Goal: Information Seeking & Learning: Learn about a topic

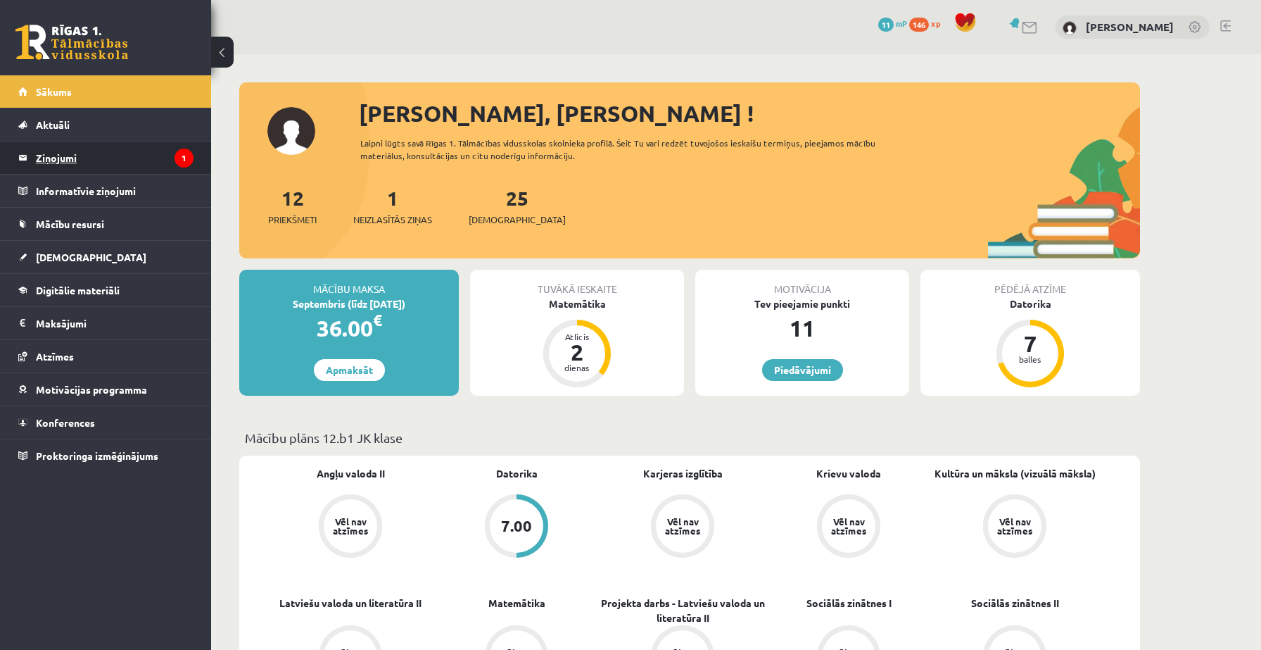
click at [106, 150] on legend "Ziņojumi 1" at bounding box center [115, 157] width 158 height 32
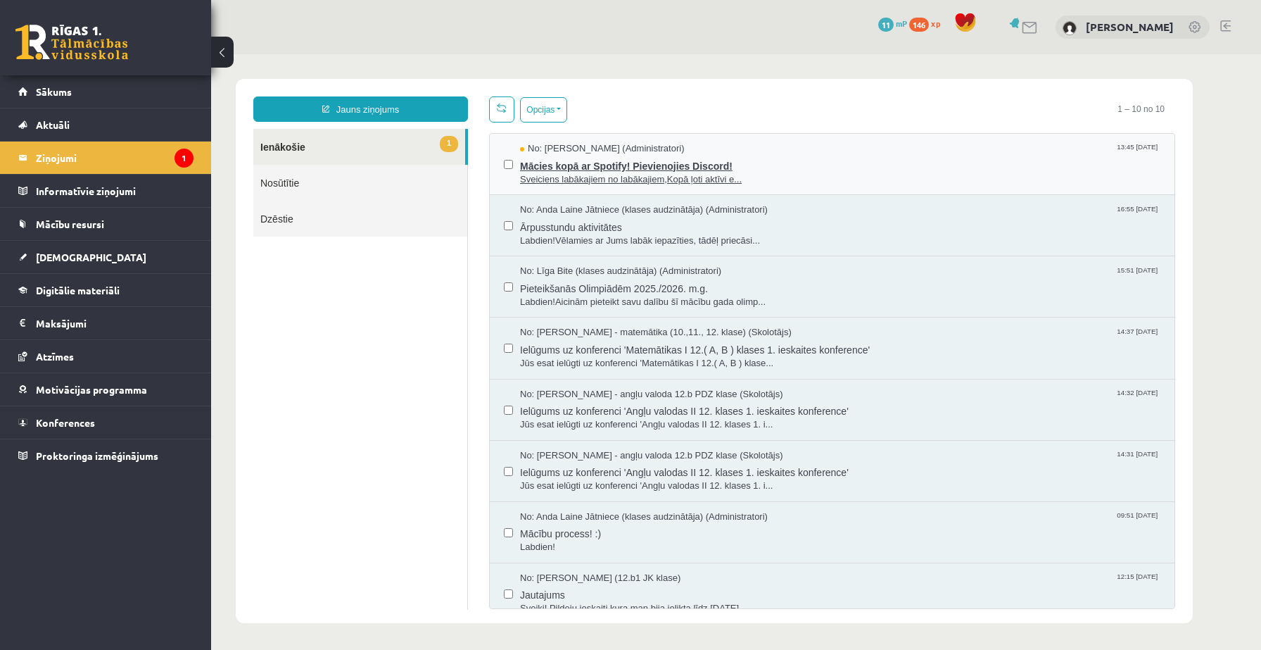
click at [571, 167] on span "Mācies kopā ar Spotify! Pievienojies Discord!" at bounding box center [840, 165] width 640 height 18
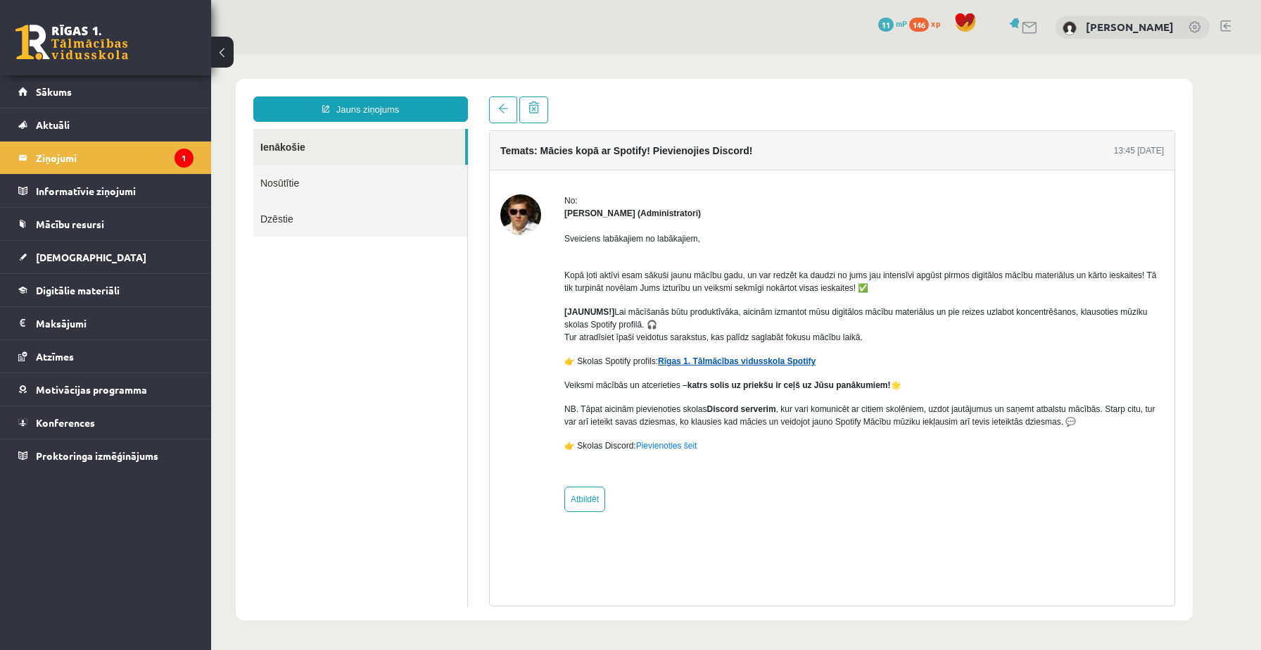
click at [681, 359] on link "Rīgas 1. Tālmācības vidusskola Spotify" at bounding box center [737, 361] width 158 height 10
click at [70, 196] on legend "Informatīvie ziņojumi 0" at bounding box center [115, 191] width 158 height 32
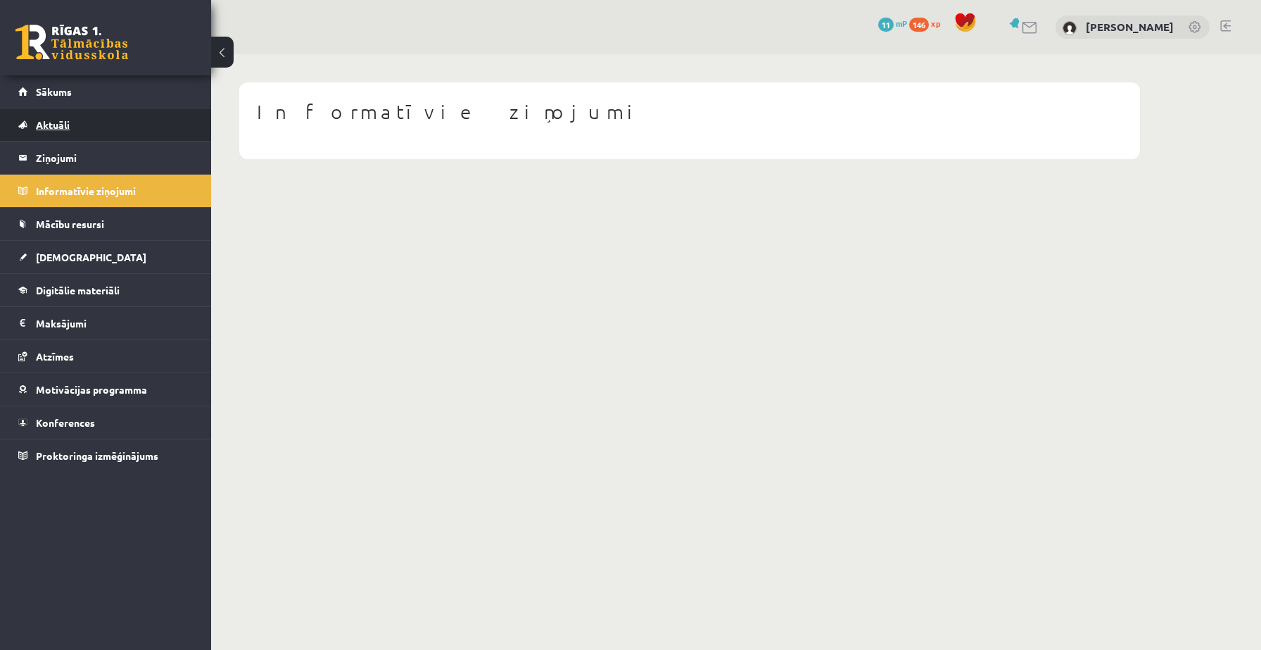
click at [65, 132] on link "Aktuāli" at bounding box center [105, 124] width 175 height 32
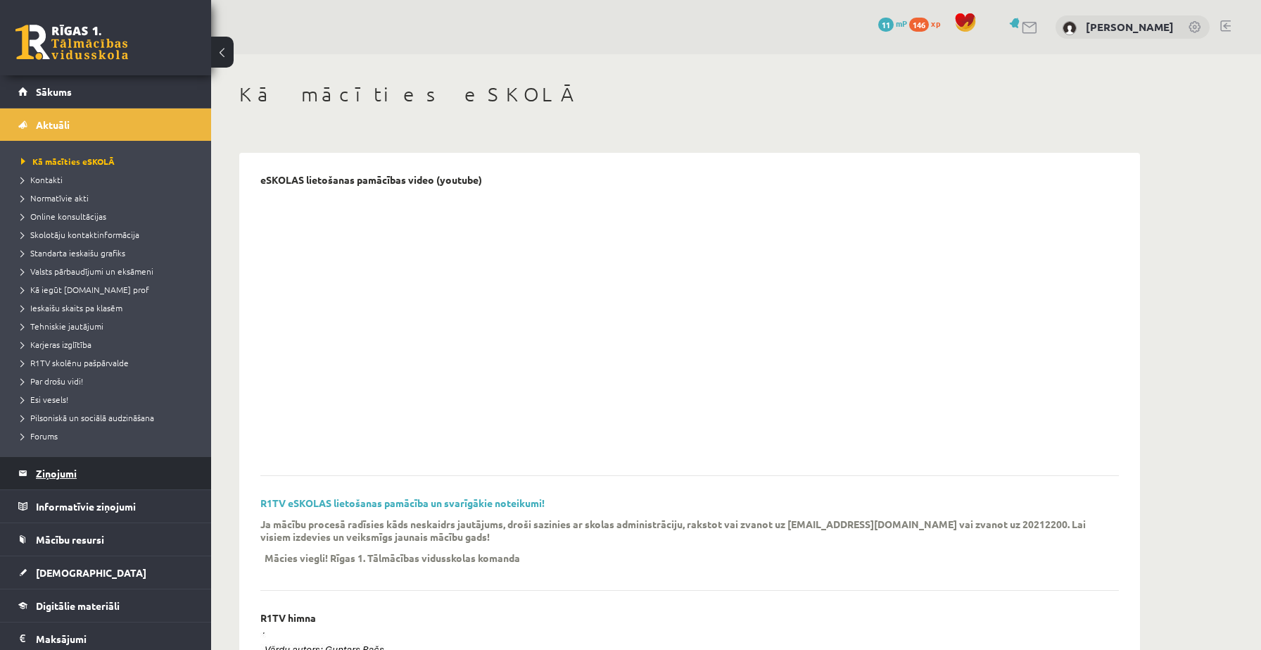
click at [46, 469] on legend "Ziņojumi 1" at bounding box center [115, 473] width 158 height 32
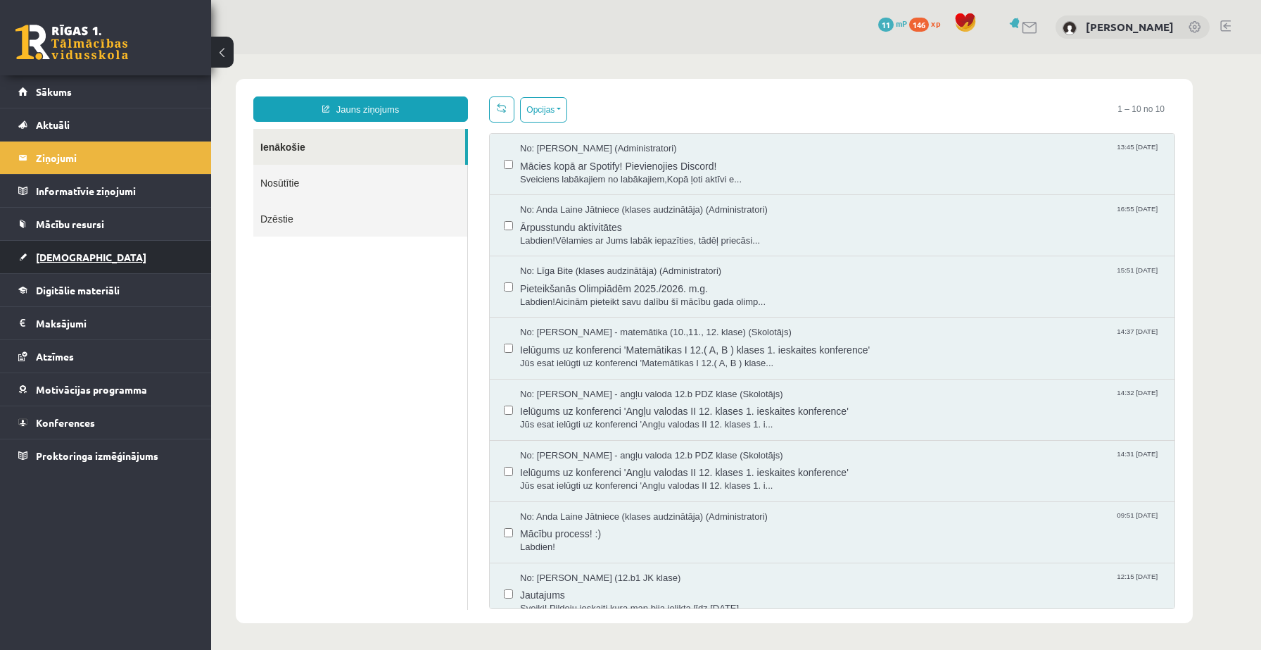
click at [71, 260] on span "[DEMOGRAPHIC_DATA]" at bounding box center [91, 257] width 110 height 13
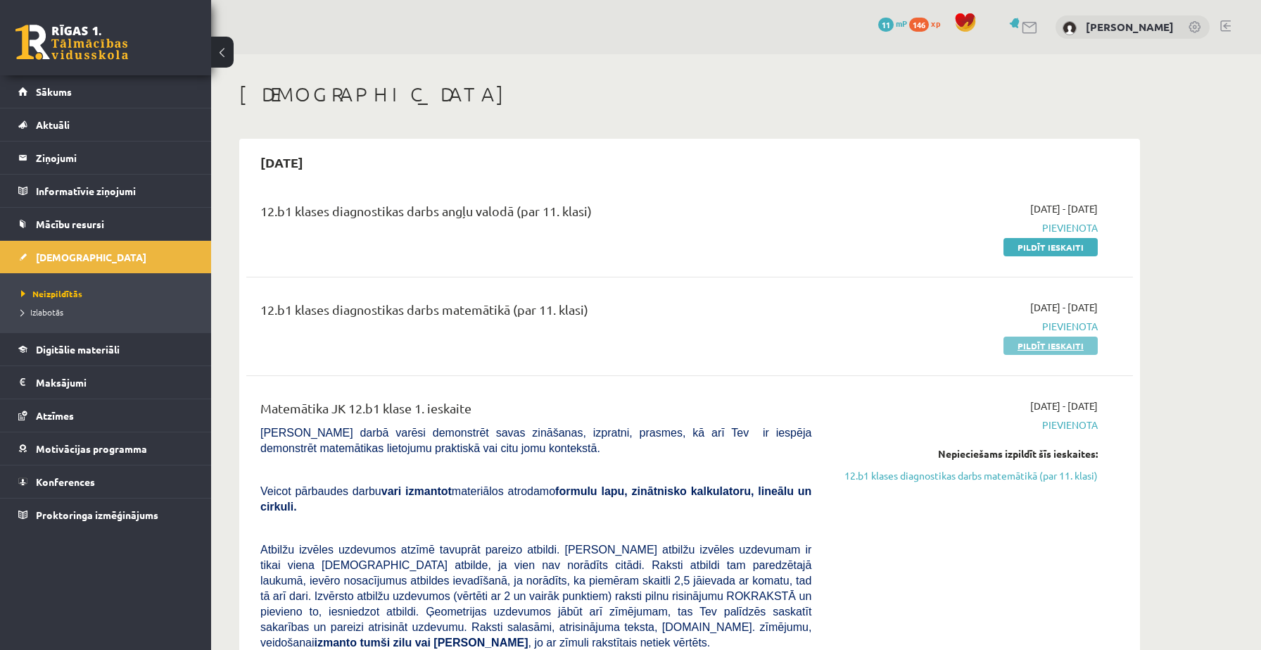
click at [1032, 346] on link "Pildīt ieskaiti" at bounding box center [1051, 345] width 94 height 18
click at [1029, 27] on link at bounding box center [1030, 28] width 17 height 12
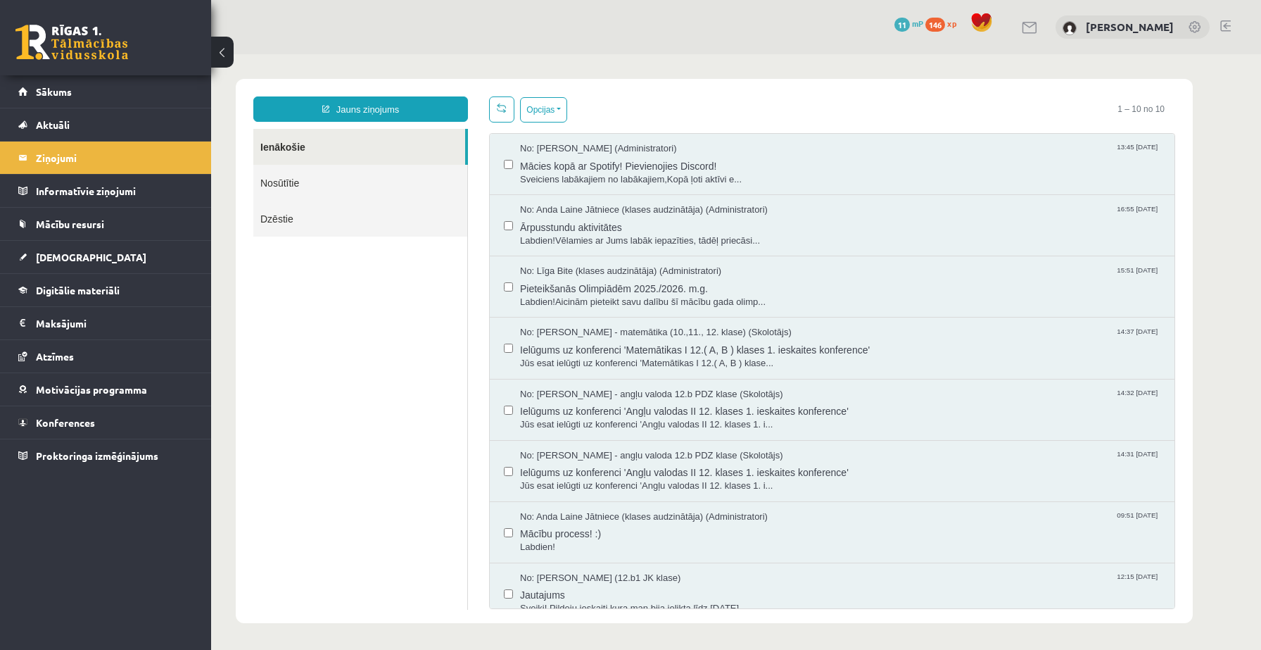
click at [388, 183] on link "Nosūtītie" at bounding box center [360, 183] width 214 height 36
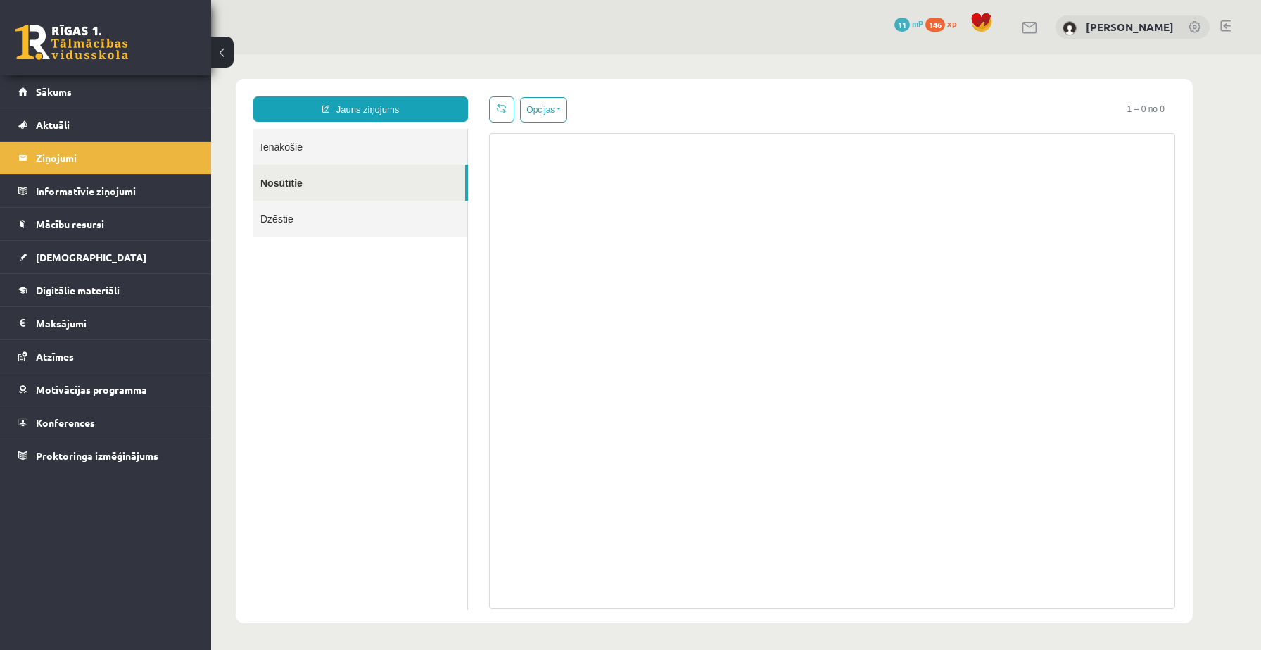
click at [343, 227] on link "Dzēstie" at bounding box center [360, 219] width 214 height 36
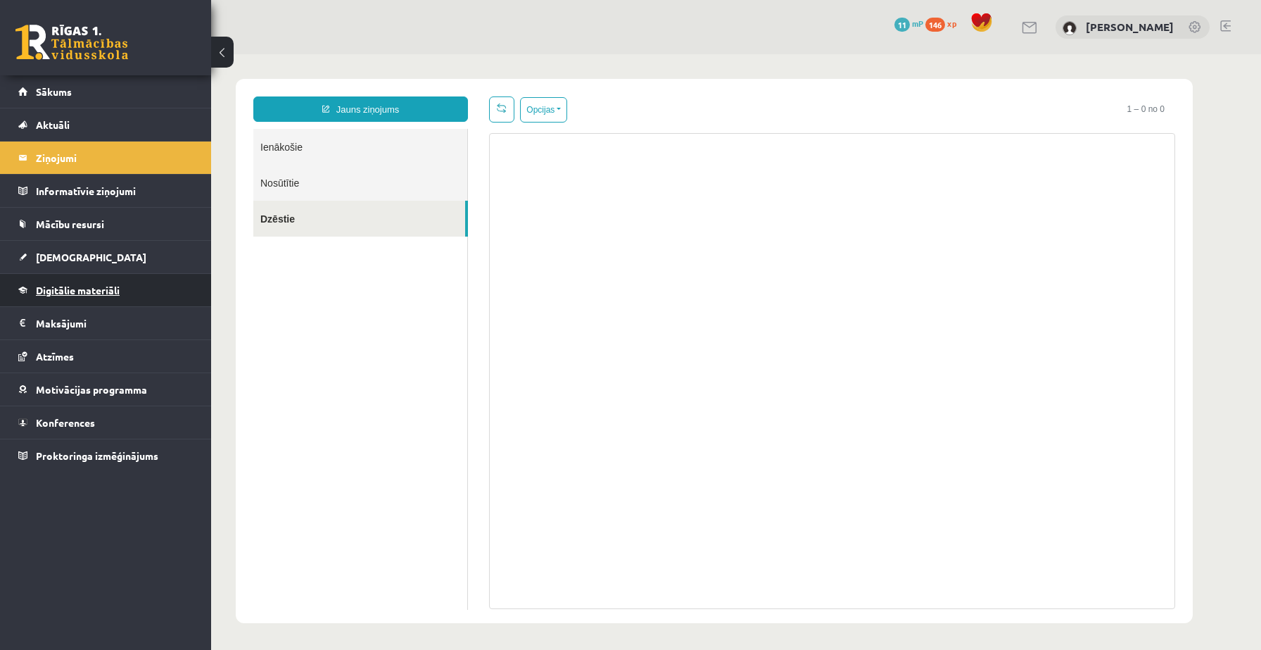
click at [75, 297] on link "Digitālie materiāli" at bounding box center [105, 290] width 175 height 32
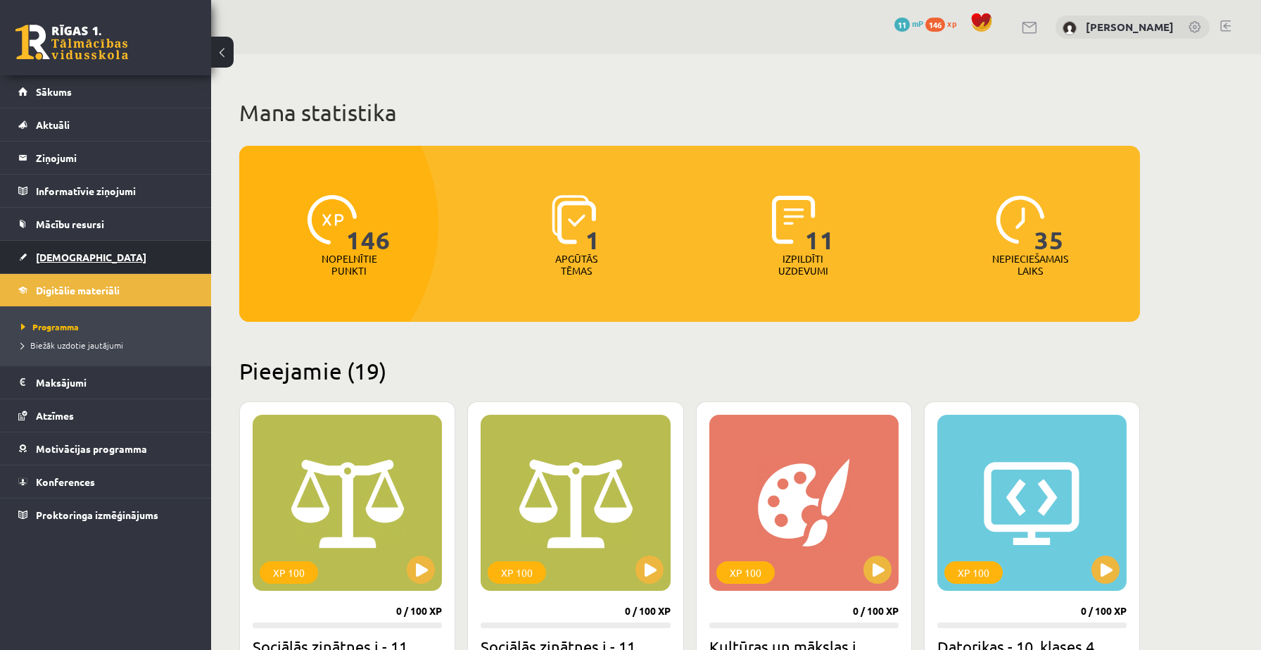
click at [53, 260] on span "[DEMOGRAPHIC_DATA]" at bounding box center [91, 257] width 110 height 13
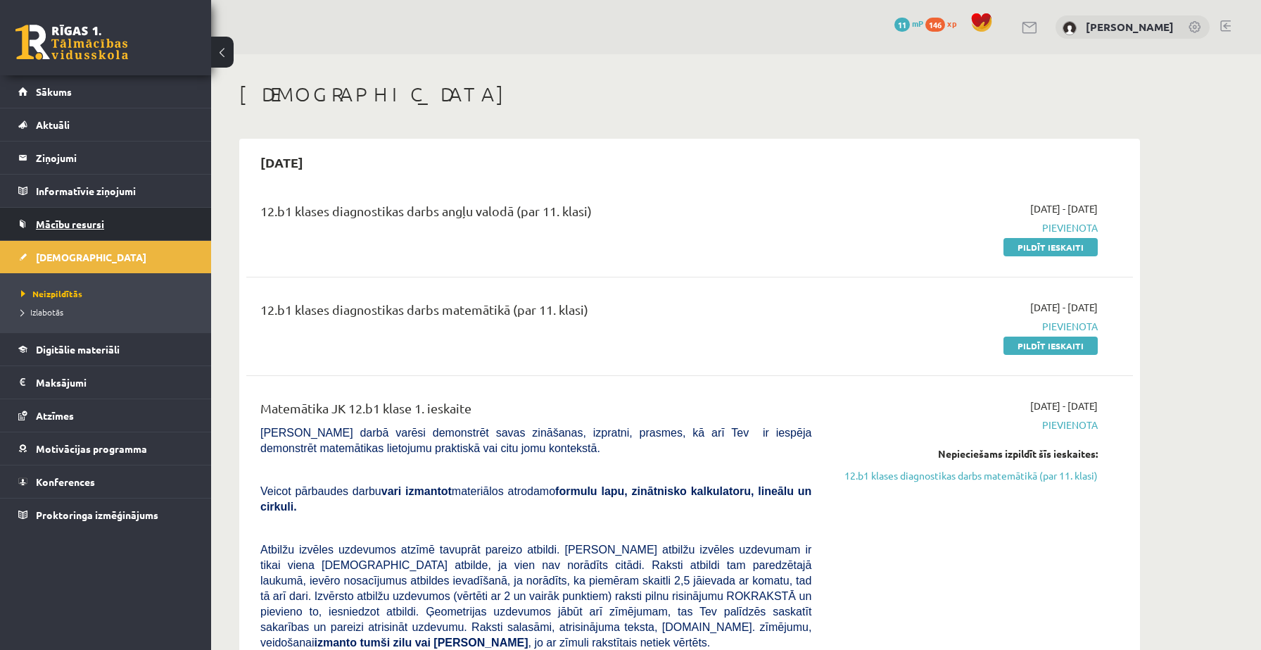
click at [69, 227] on span "Mācību resursi" at bounding box center [70, 223] width 68 height 13
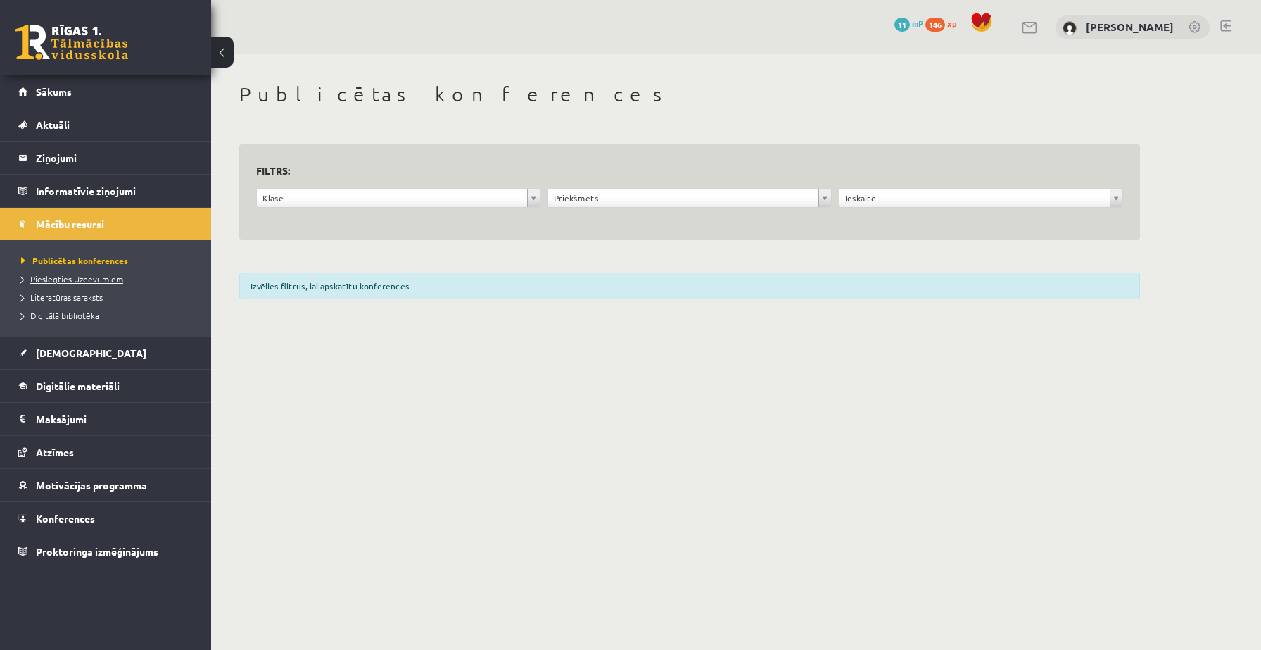
click at [64, 278] on span "Pieslēgties Uzdevumiem" at bounding box center [72, 278] width 102 height 11
click at [49, 384] on span "Digitālie materiāli" at bounding box center [78, 385] width 84 height 13
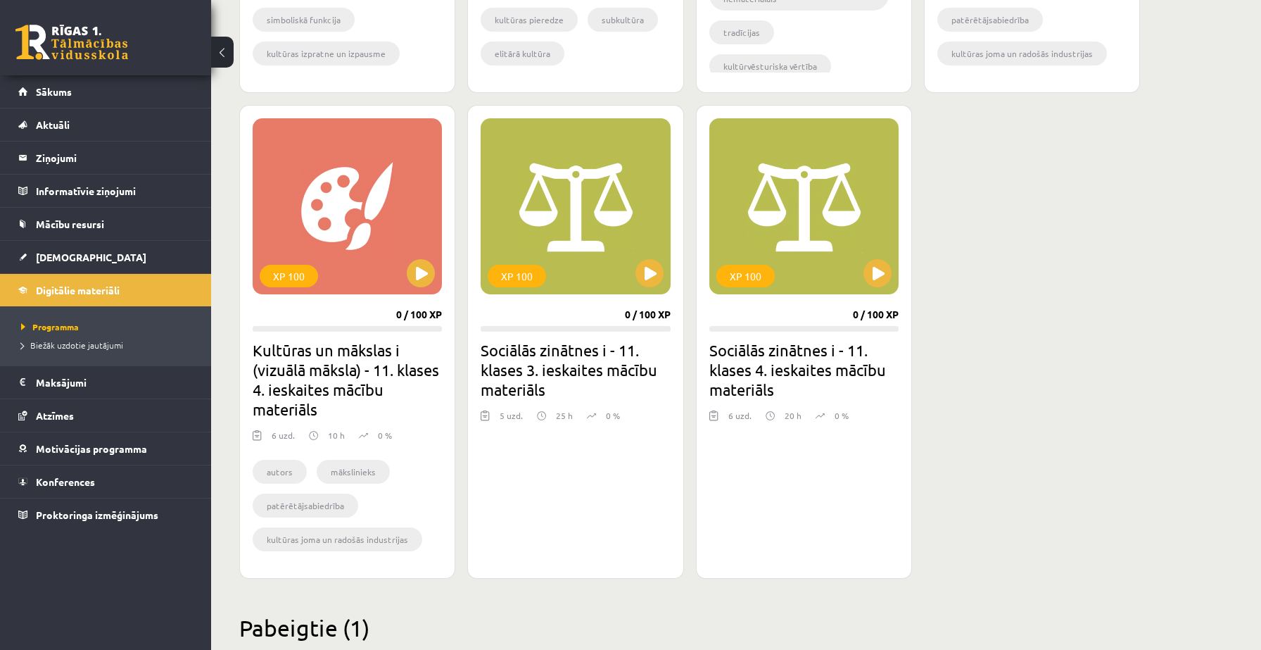
scroll to position [2679, 0]
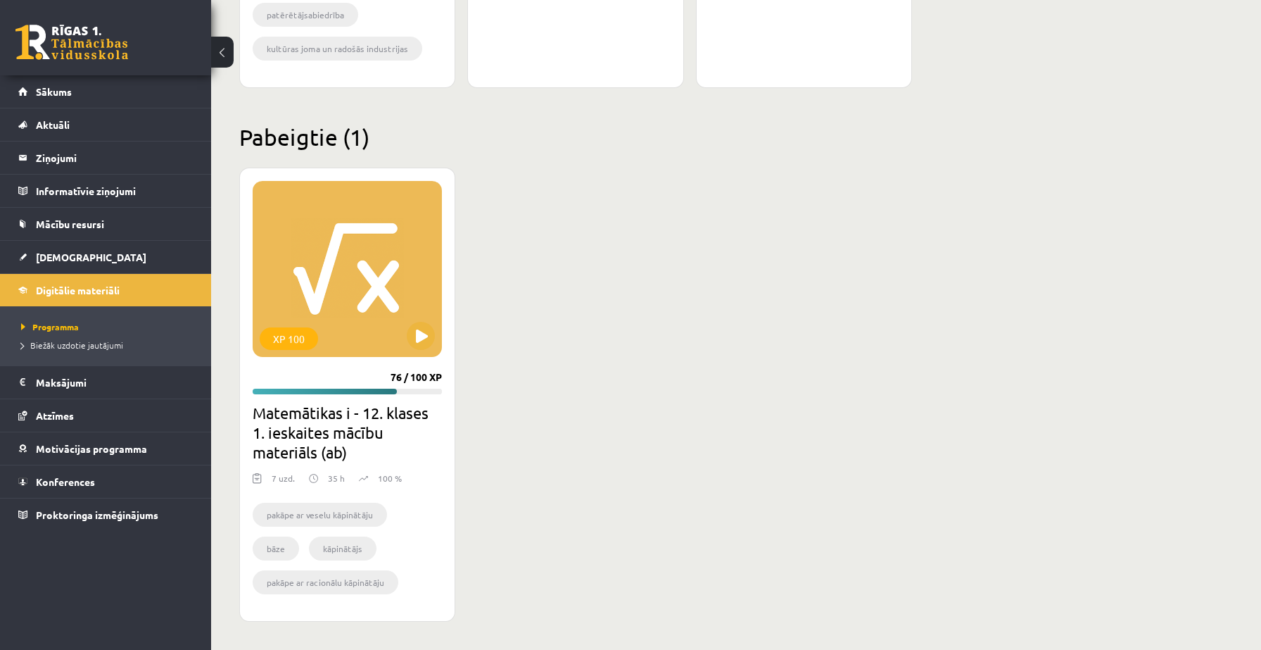
click at [350, 424] on h2 "Matemātikas i - 12. klases 1. ieskaites mācību materiāls (ab)" at bounding box center [347, 432] width 189 height 59
click at [369, 272] on div "XP 100" at bounding box center [347, 269] width 189 height 176
click at [365, 282] on div "XP 100" at bounding box center [347, 269] width 189 height 176
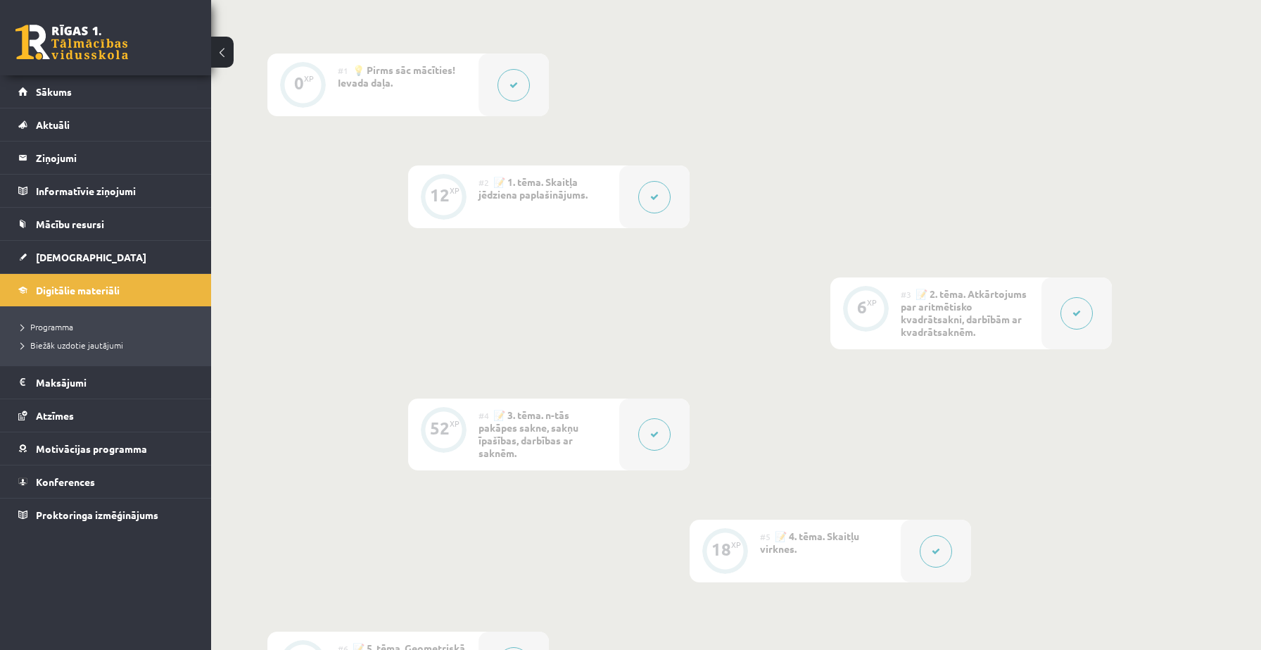
scroll to position [812, 0]
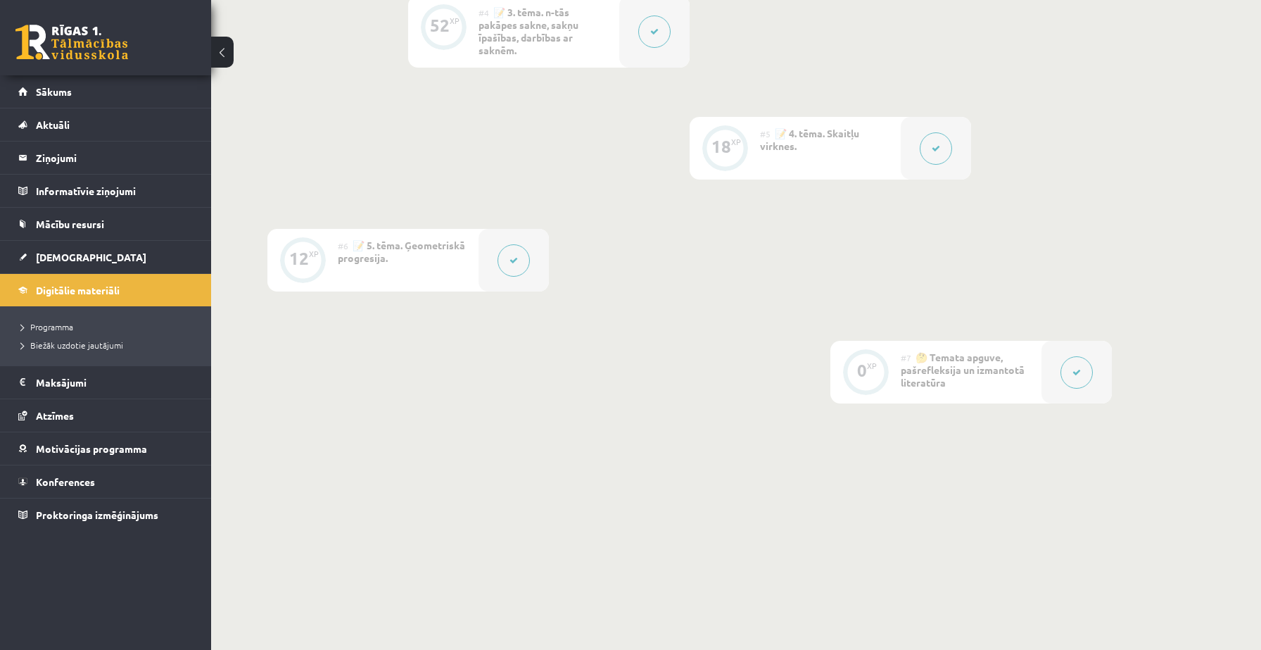
click at [1068, 377] on button at bounding box center [1077, 372] width 32 height 32
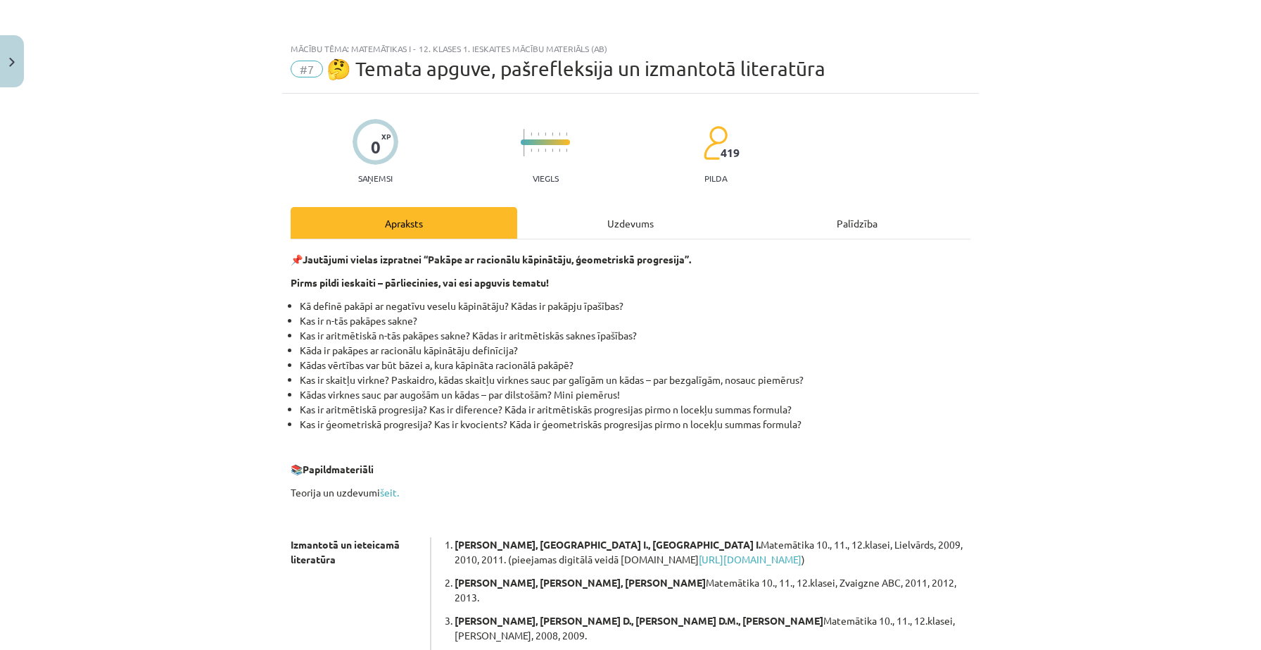
scroll to position [241, 0]
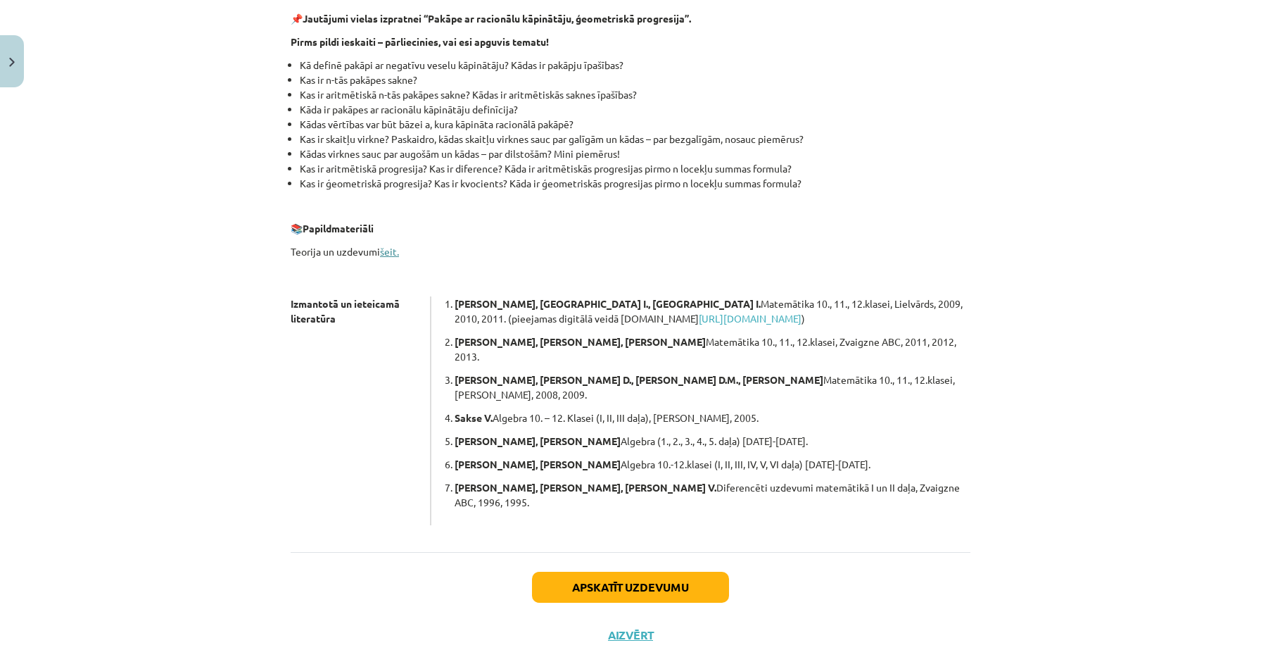
click at [386, 253] on link "šeit." at bounding box center [389, 251] width 19 height 13
